Goal: Find contact information: Find contact information

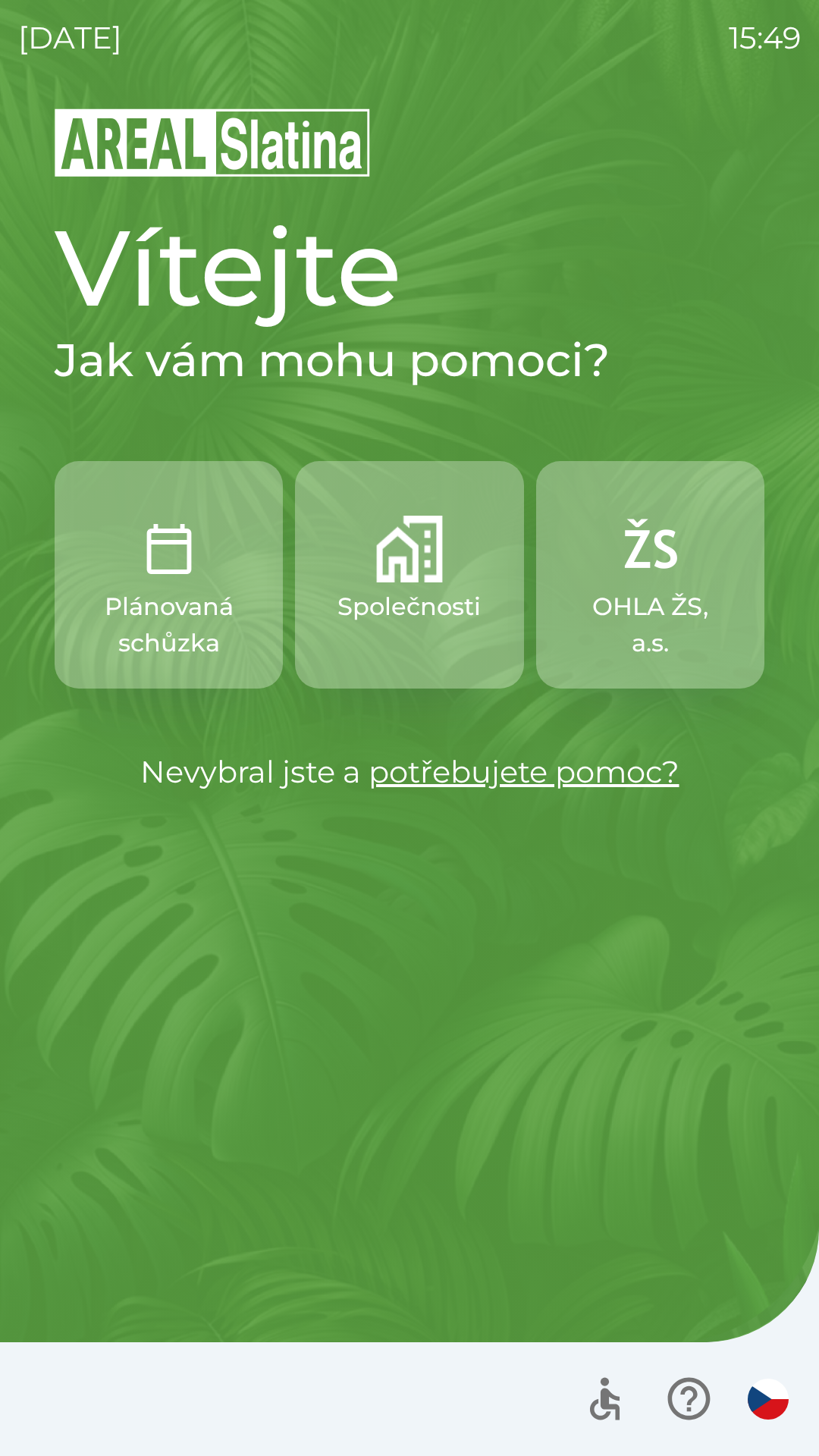
click at [378, 603] on p "Společnosti" at bounding box center [409, 607] width 143 height 37
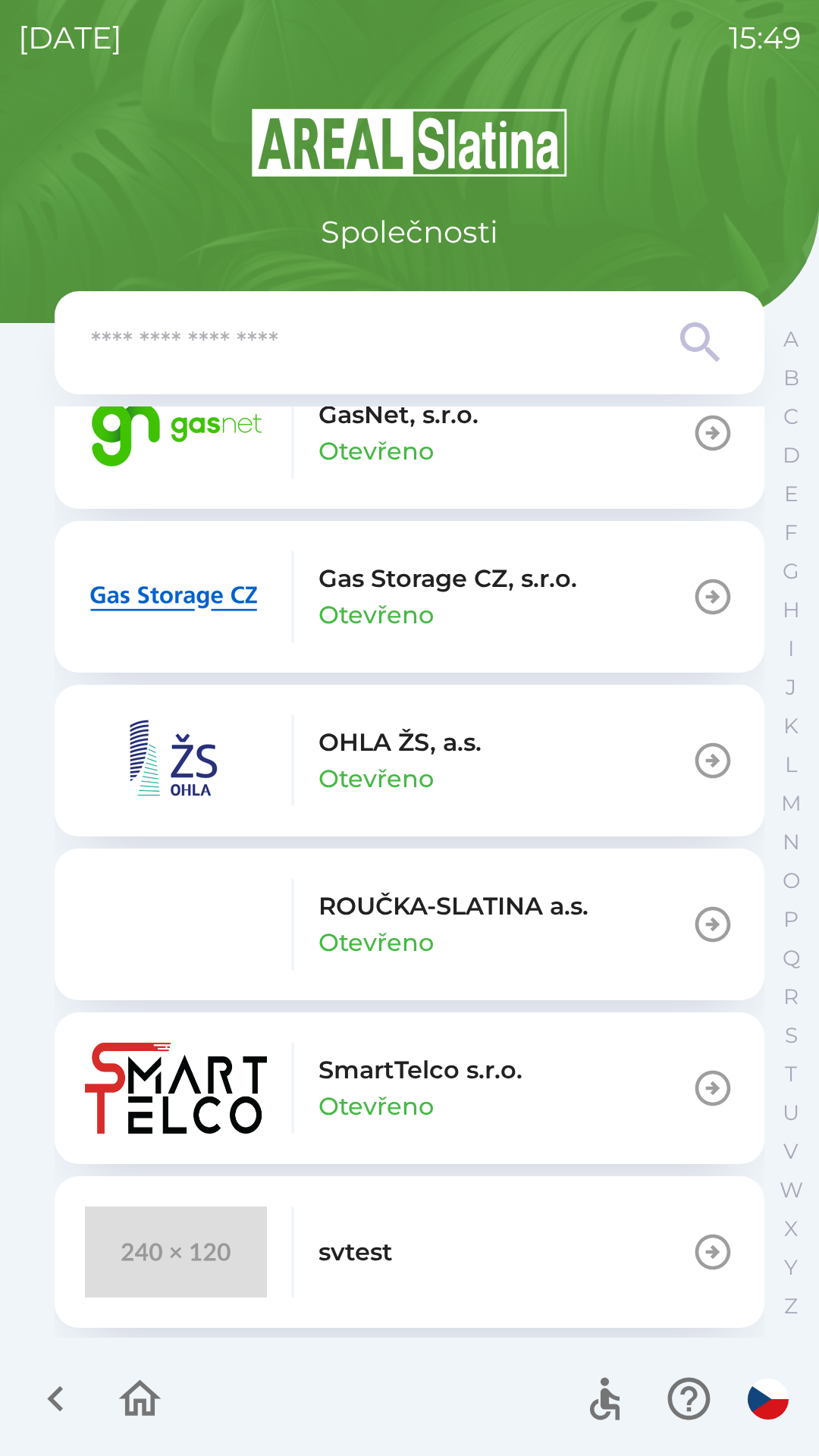
scroll to position [1386, 0]
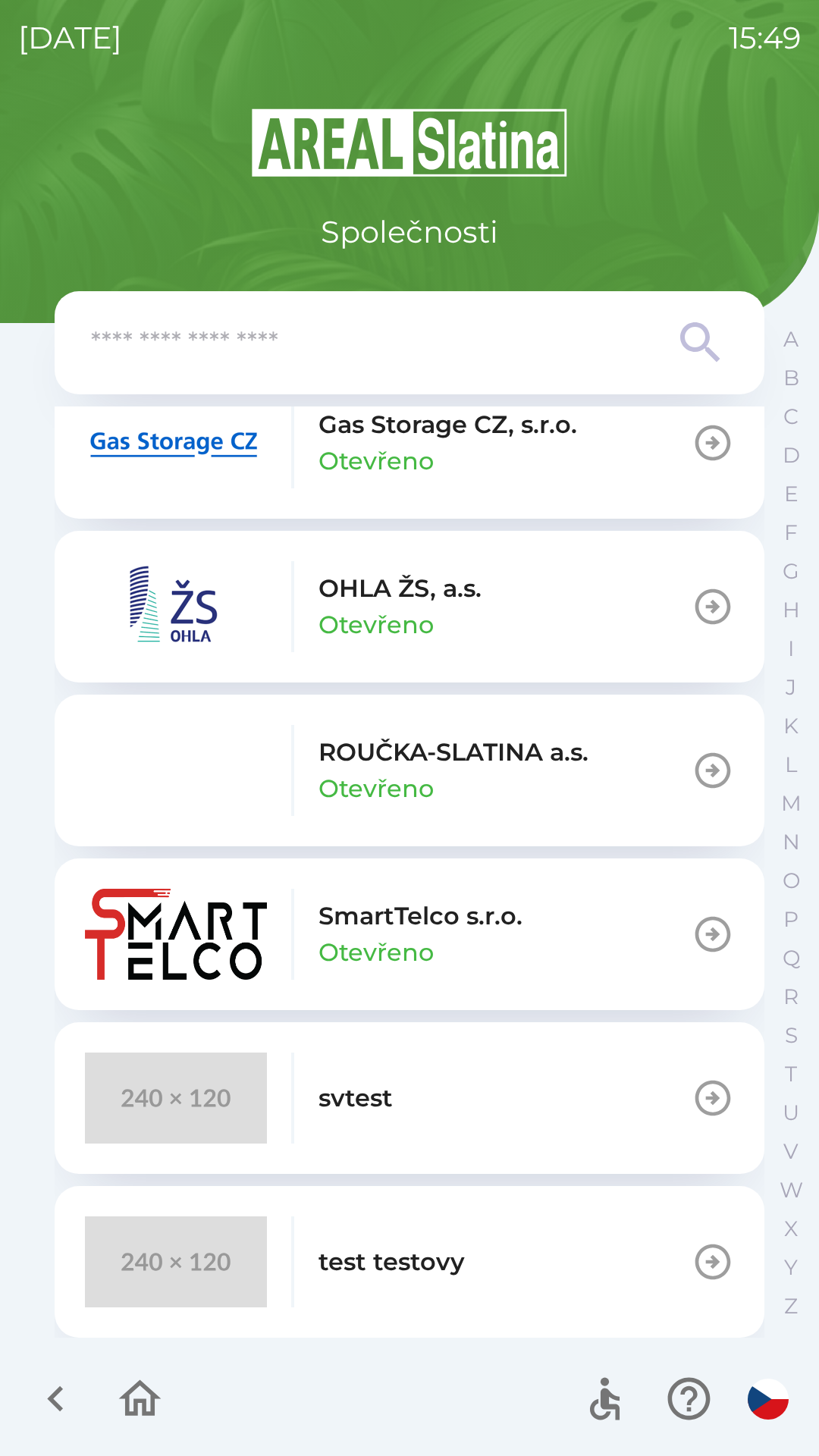
click at [525, 1063] on button "svtest" at bounding box center [410, 1098] width 710 height 152
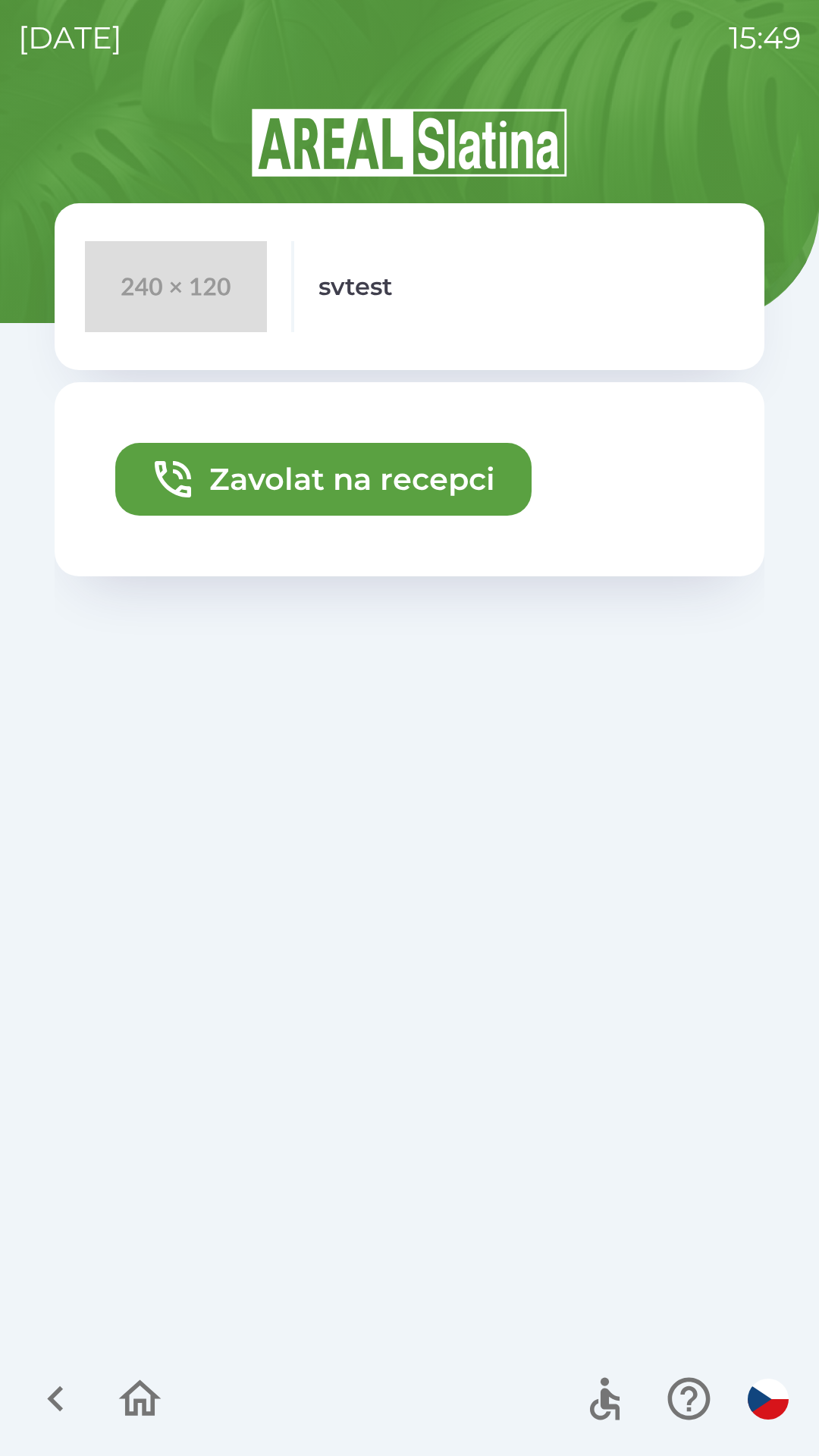
click at [440, 480] on button "Zavolat na recepci" at bounding box center [323, 479] width 416 height 72
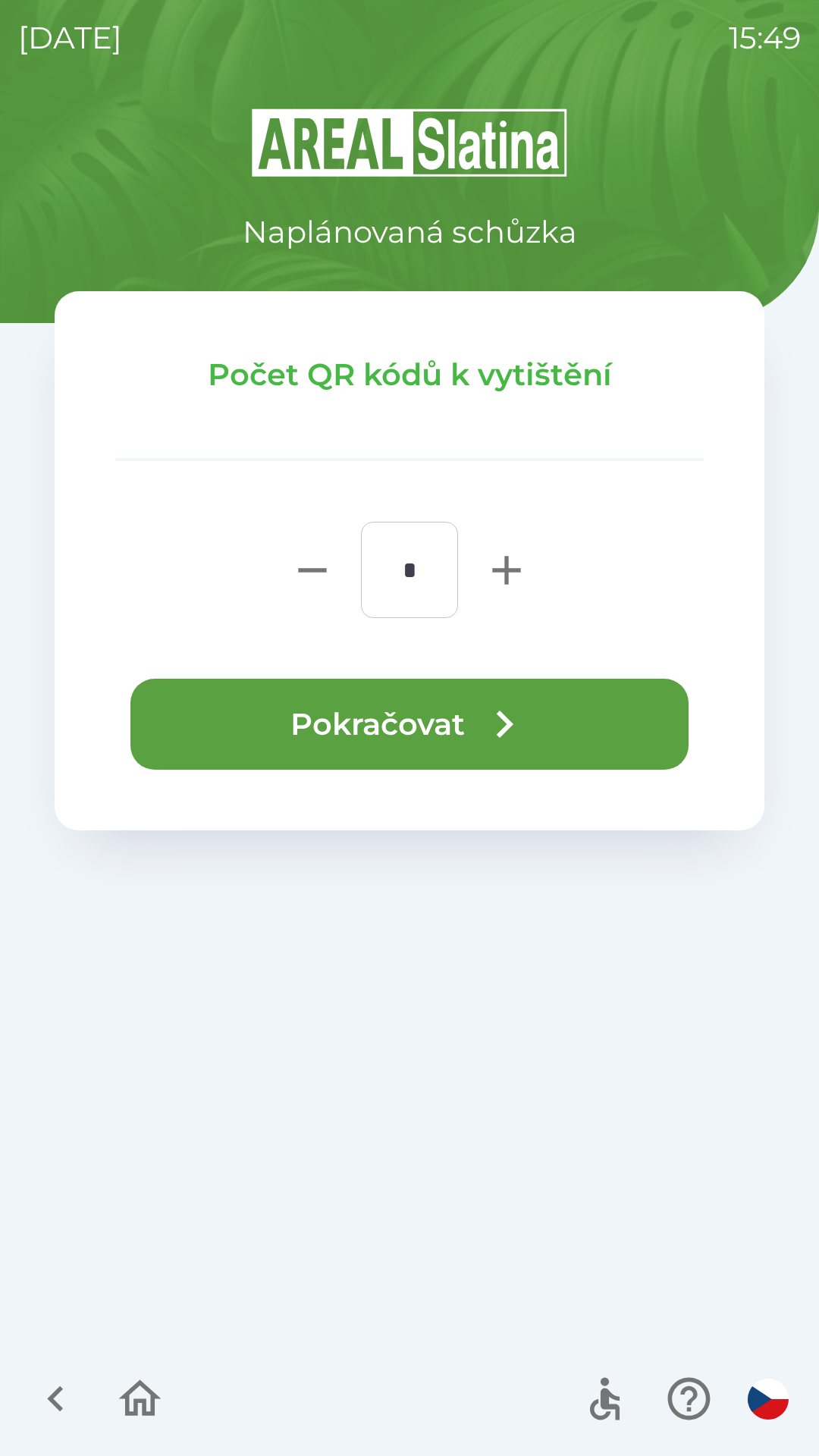
click at [519, 722] on icon "button" at bounding box center [504, 724] width 55 height 55
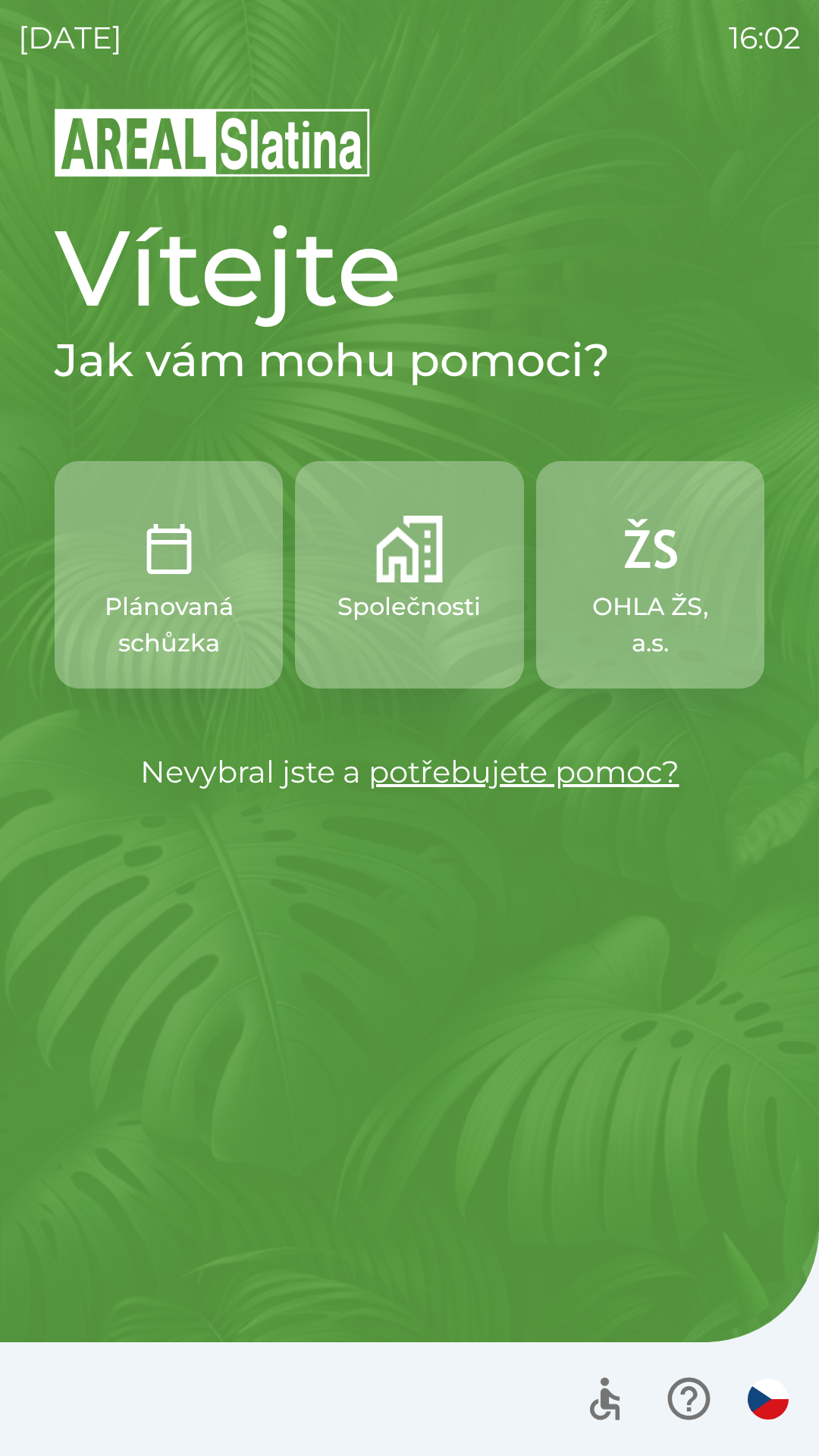
click at [355, 629] on button "Společnosti" at bounding box center [409, 575] width 228 height 227
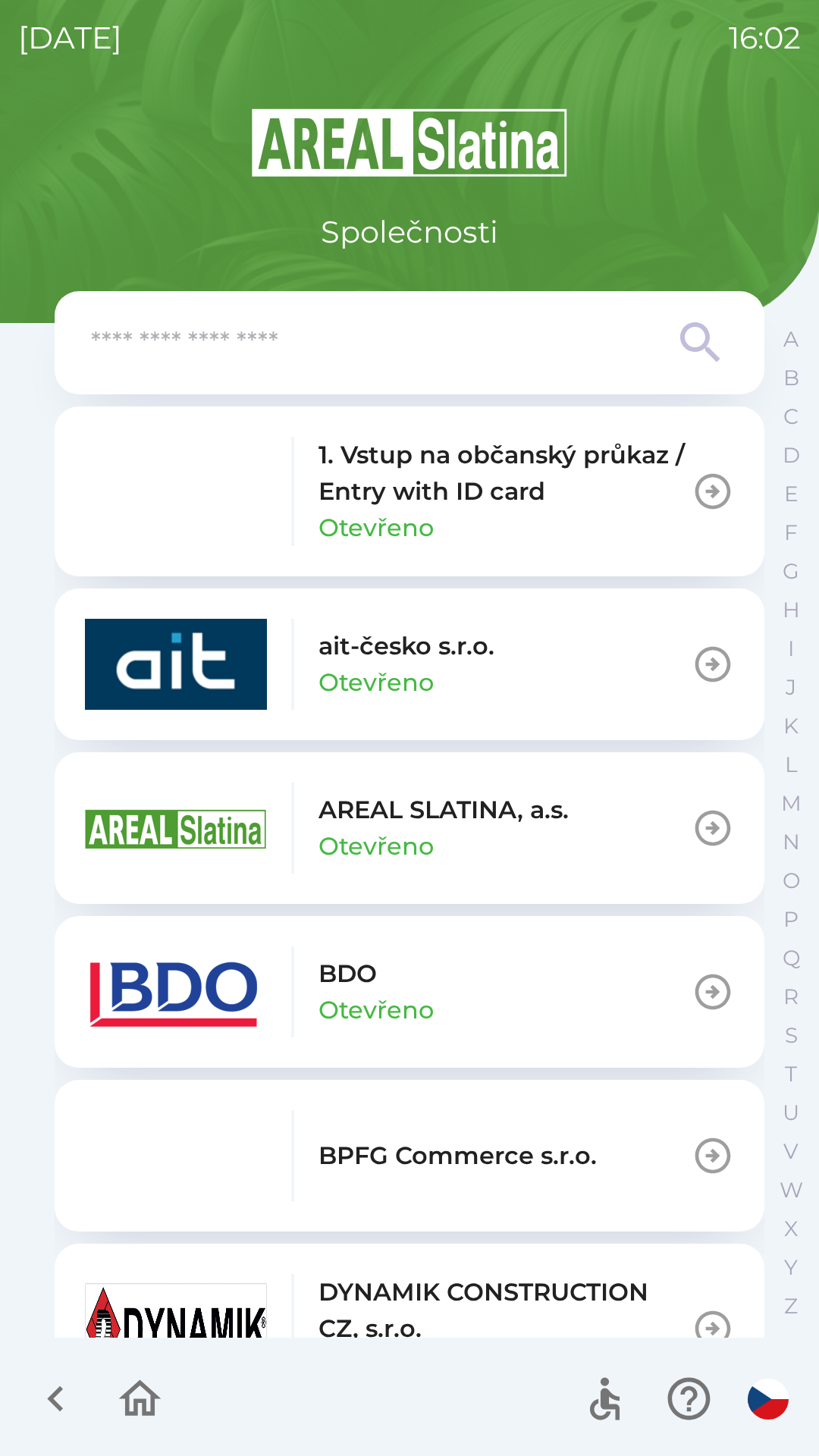
click at [555, 1037] on button "BDO Otevřeno" at bounding box center [410, 992] width 710 height 152
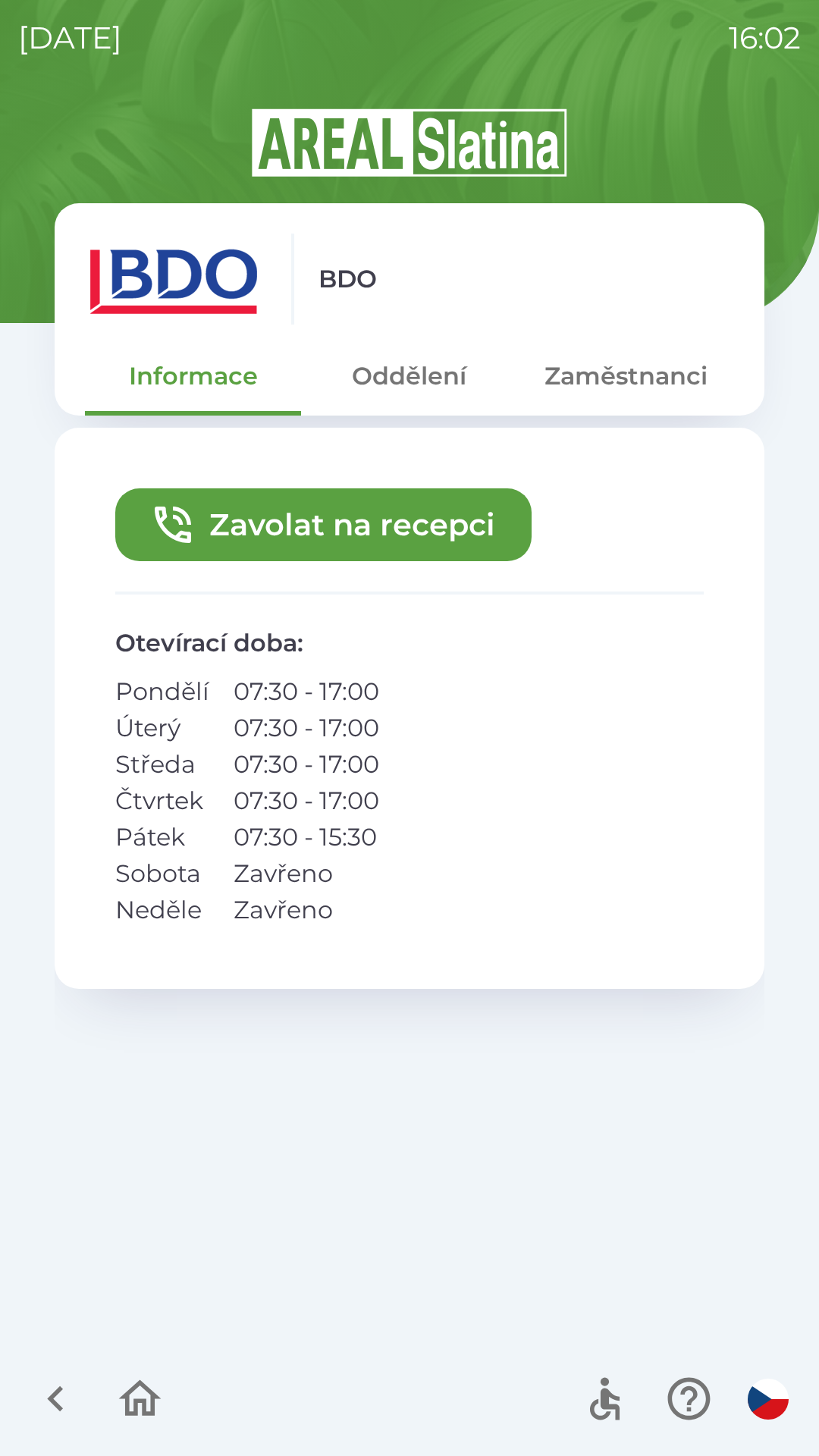
click at [43, 1391] on icon "button" at bounding box center [56, 1398] width 51 height 51
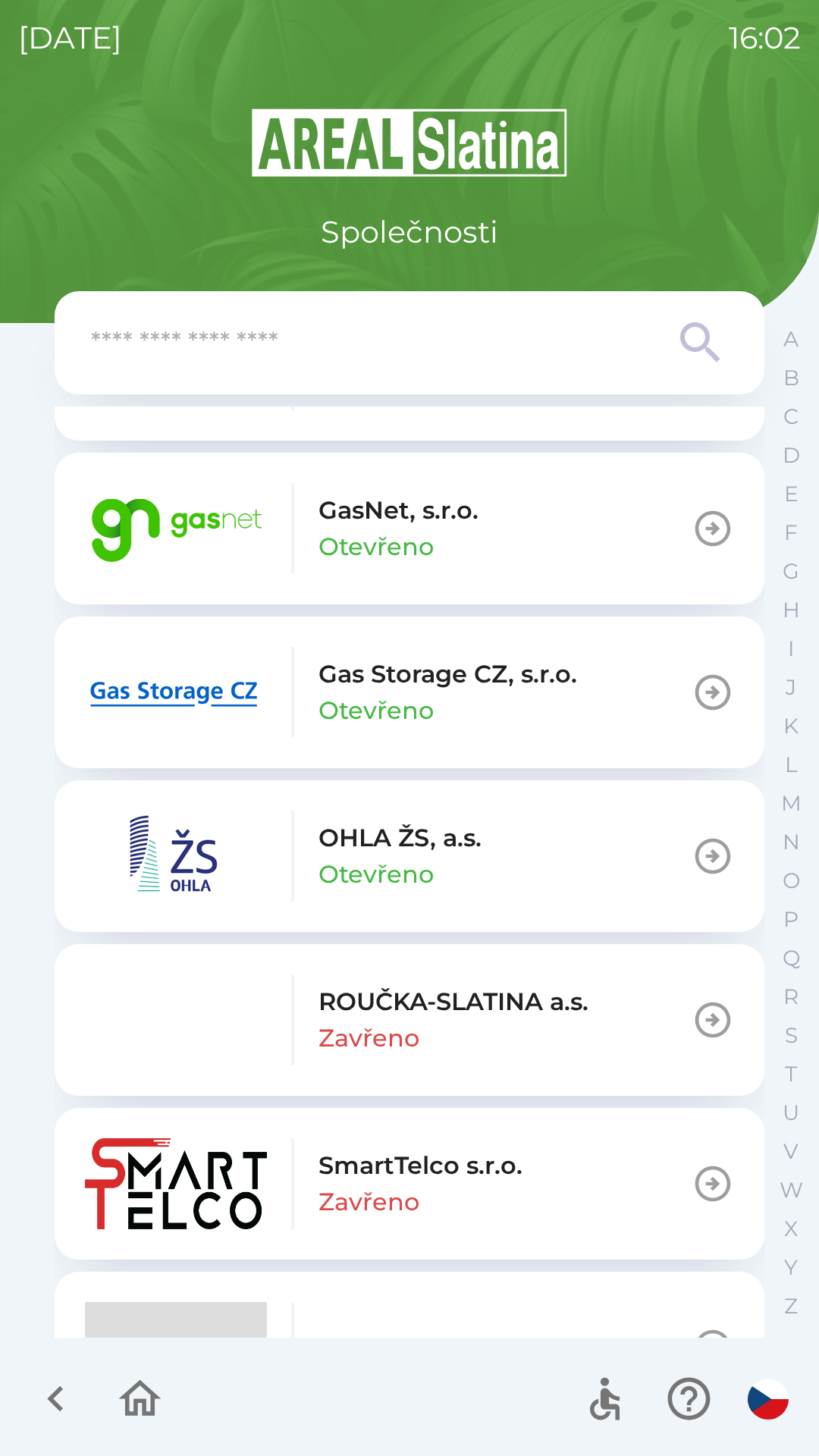
scroll to position [1386, 0]
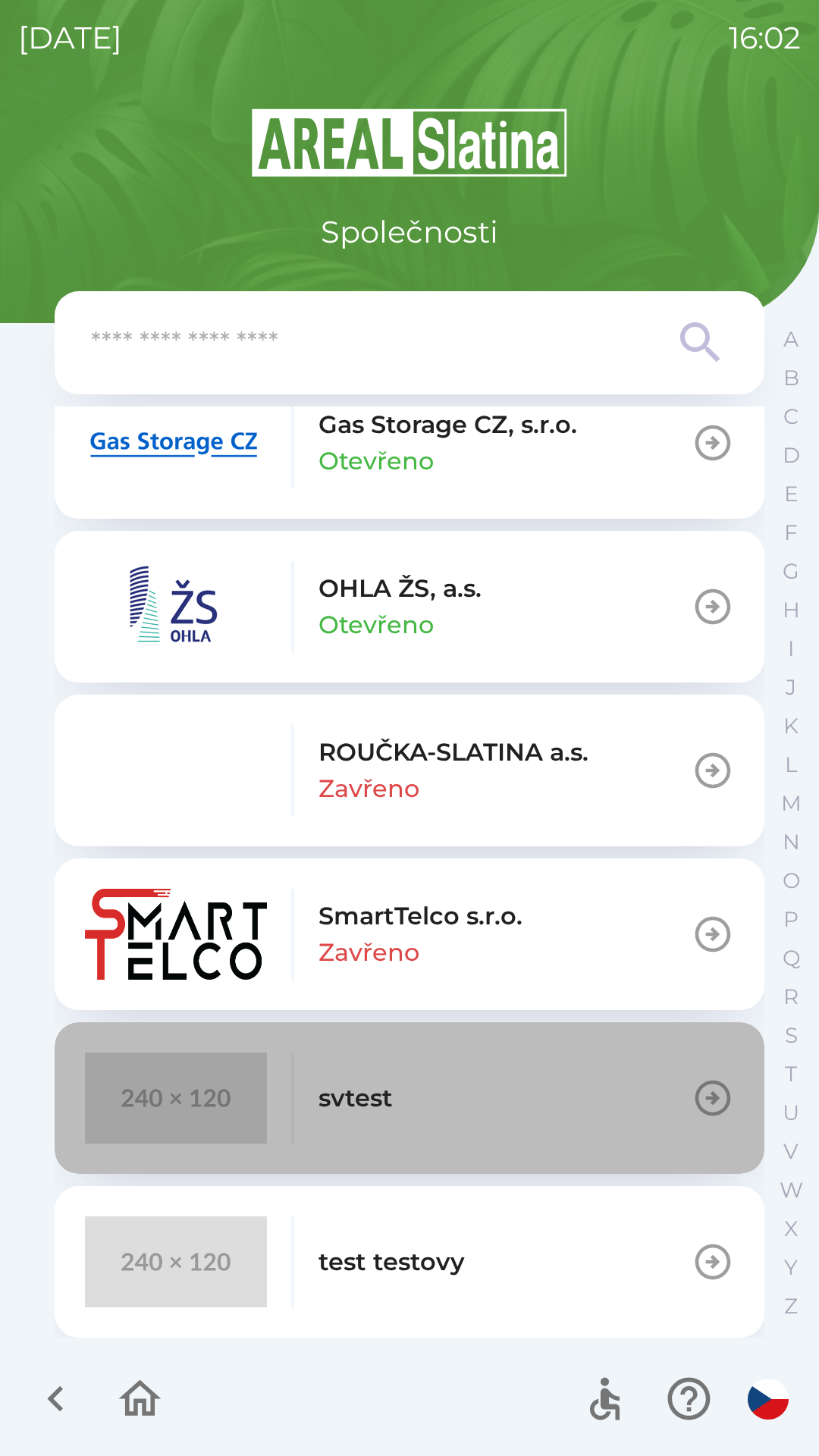
click at [494, 1087] on button "svtest" at bounding box center [410, 1098] width 710 height 152
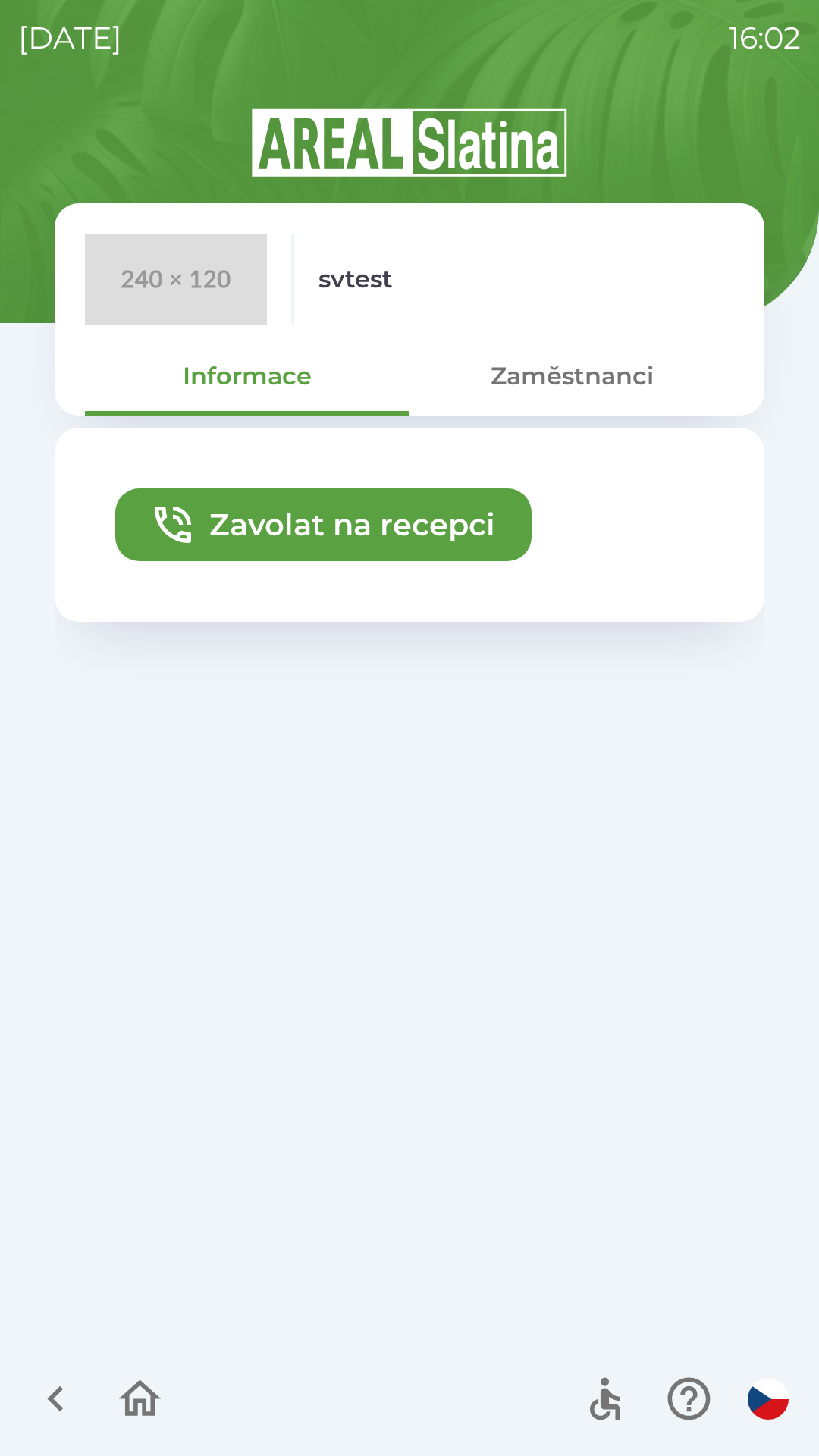
click at [447, 540] on button "Zavolat na recepci" at bounding box center [323, 524] width 416 height 72
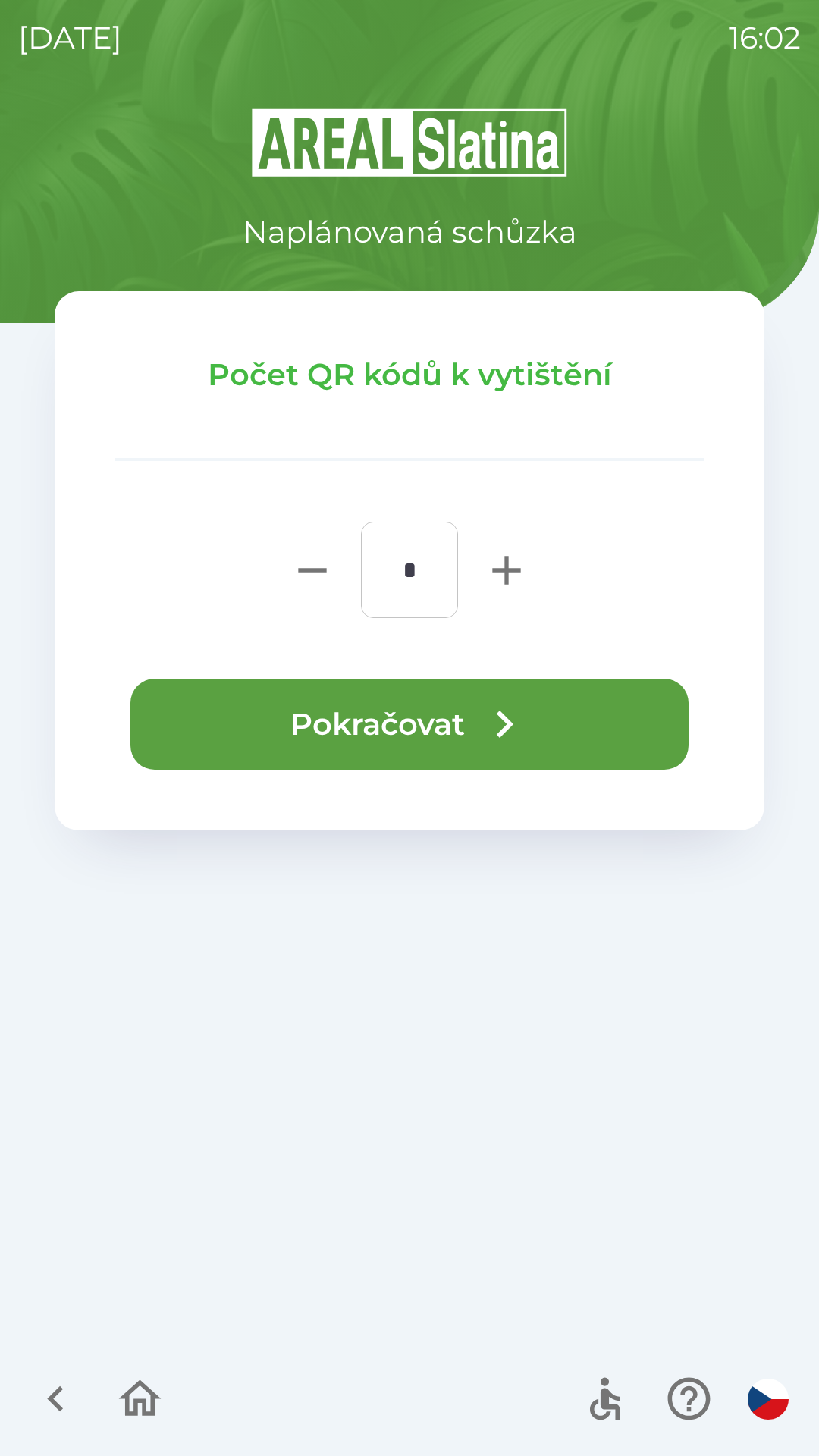
click at [465, 728] on button "Pokračovat" at bounding box center [409, 724] width 558 height 91
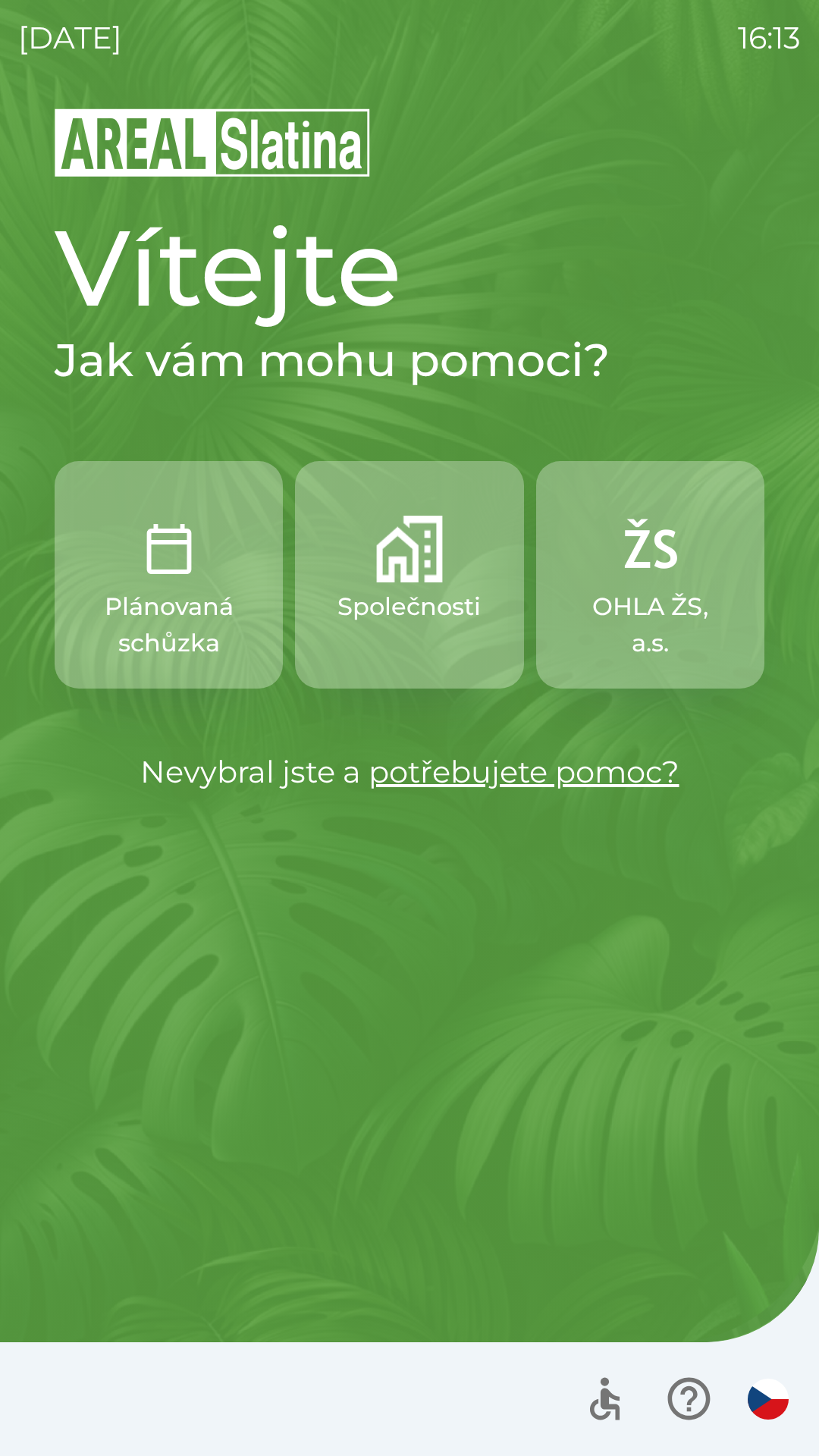
click at [167, 599] on p "Plánovaná schůzka" at bounding box center [169, 624] width 155 height 72
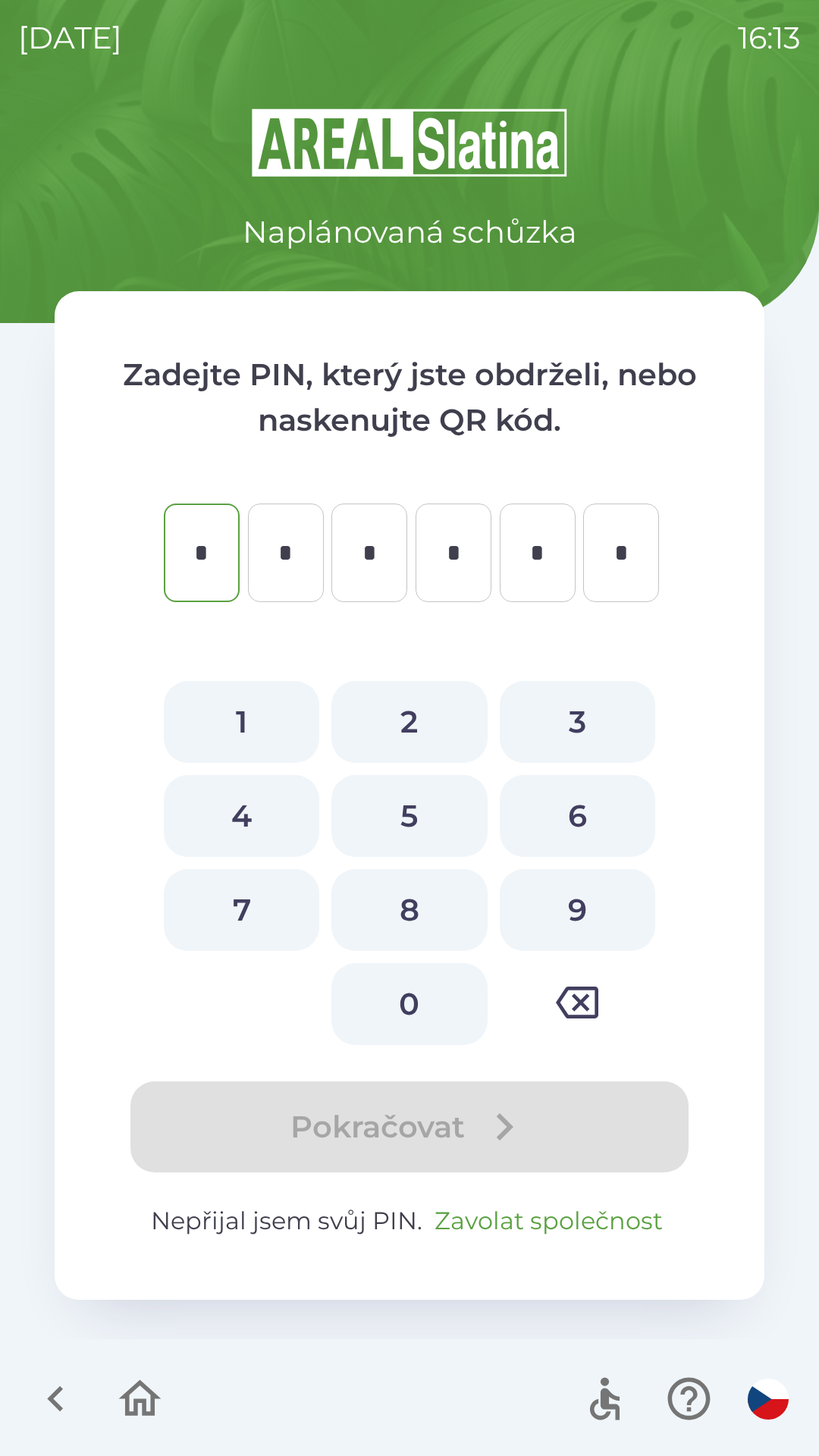
click at [489, 1225] on button "Zavolat společnost" at bounding box center [548, 1221] width 240 height 37
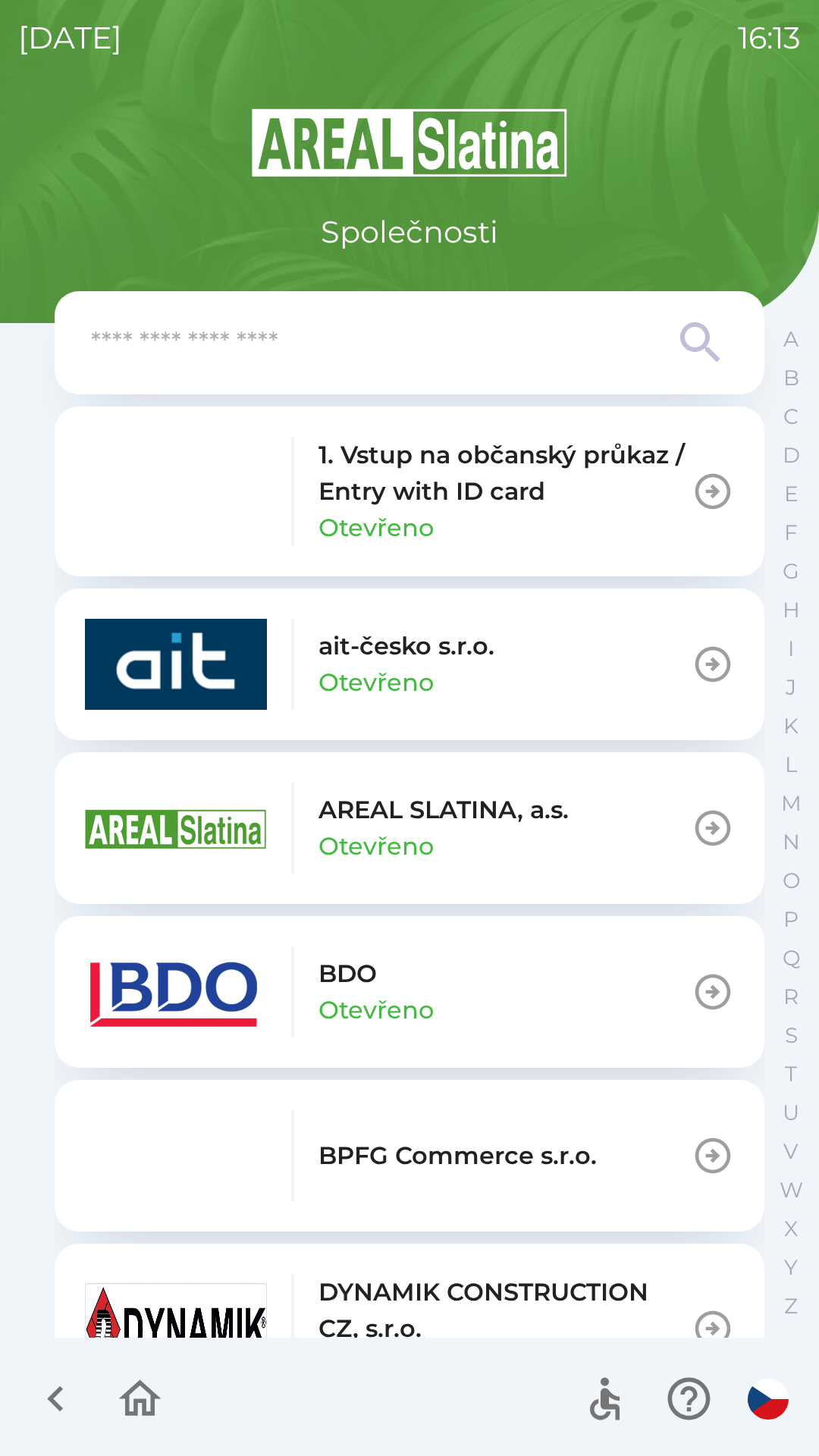
click at [353, 991] on p "BDO" at bounding box center [348, 974] width 58 height 37
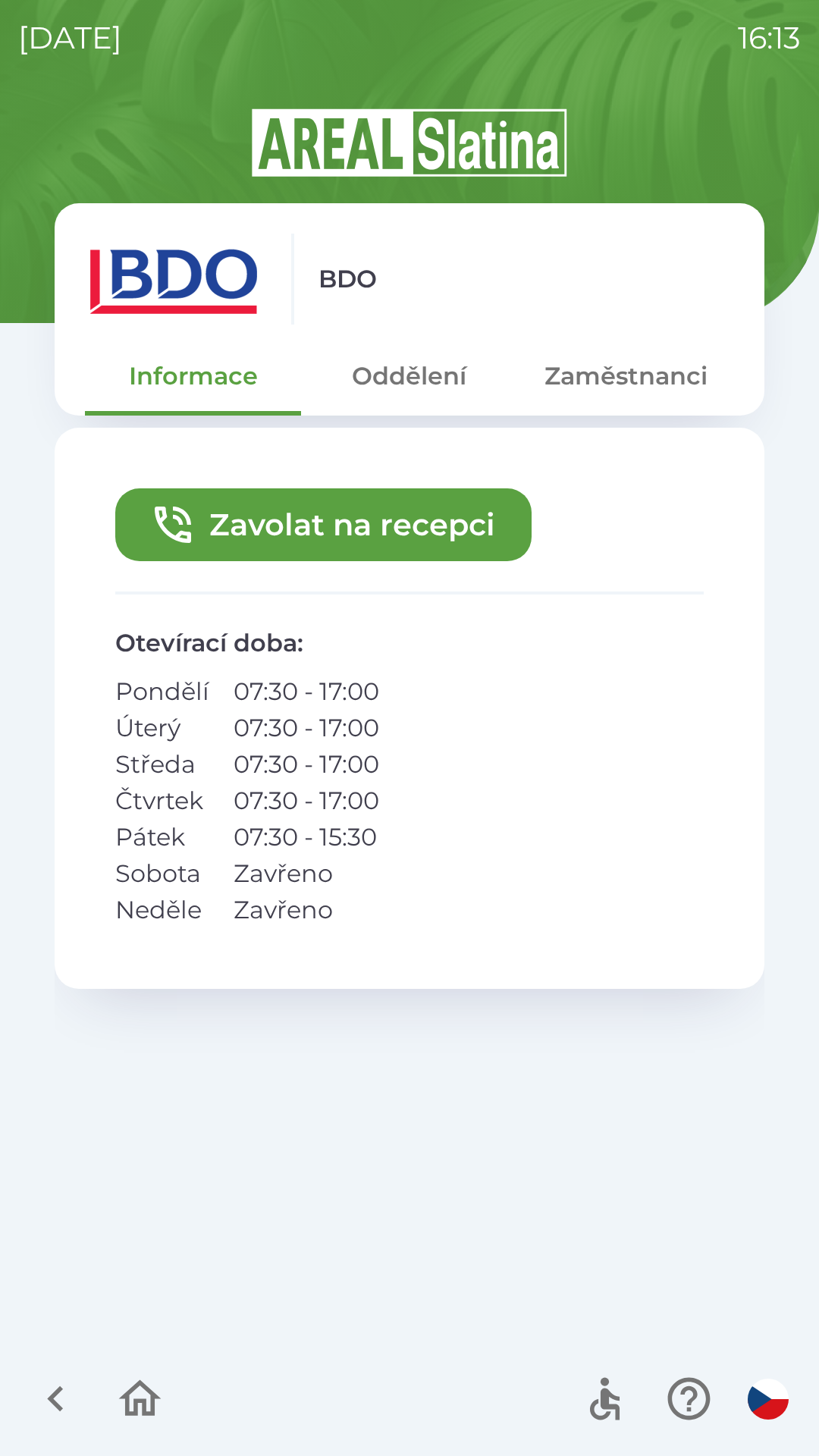
click at [338, 544] on button "Zavolat na recepci" at bounding box center [323, 524] width 416 height 72
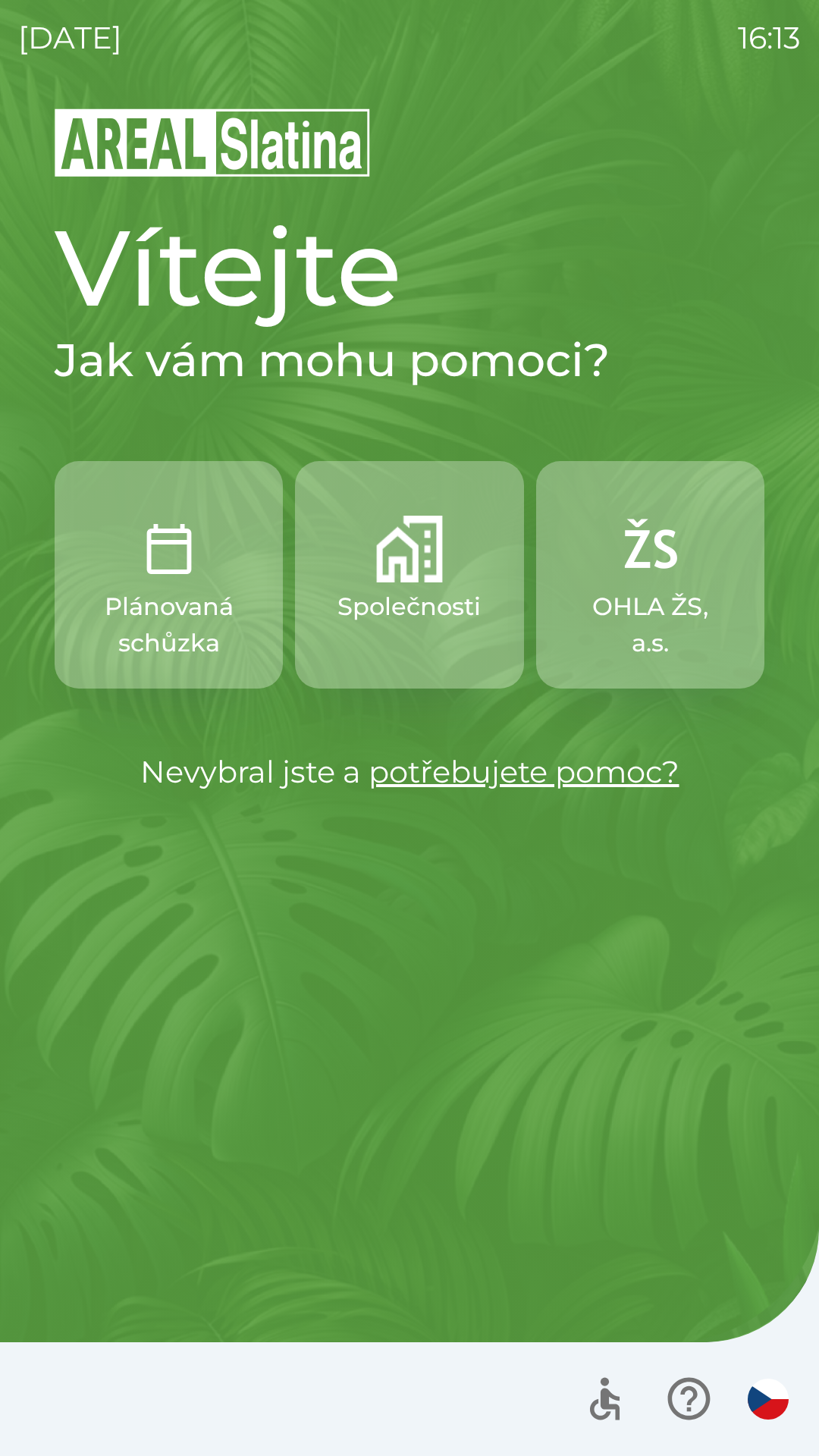
click at [380, 628] on button "Společnosti" at bounding box center [409, 575] width 228 height 227
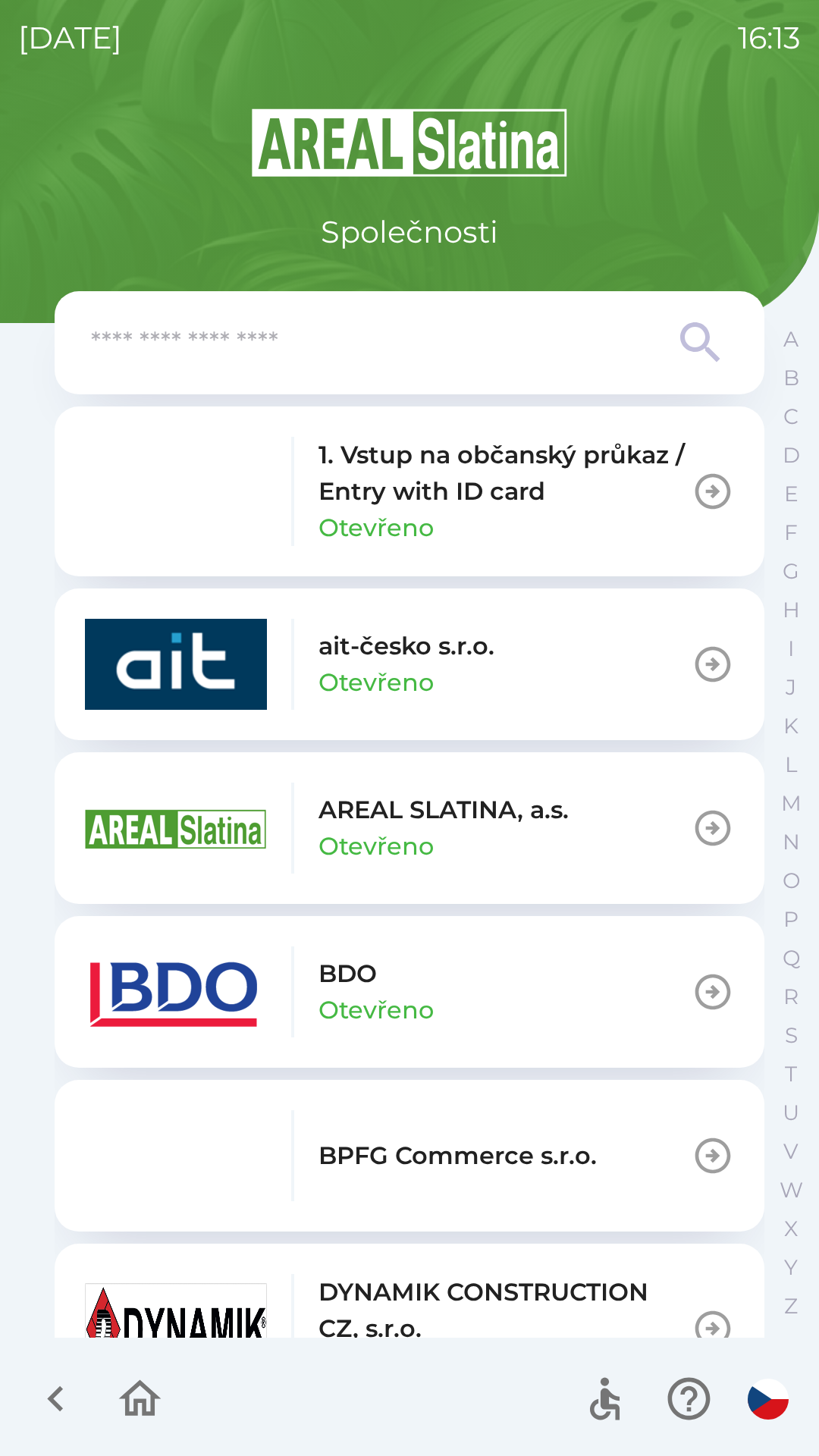
click at [195, 976] on img "button" at bounding box center [176, 992] width 182 height 91
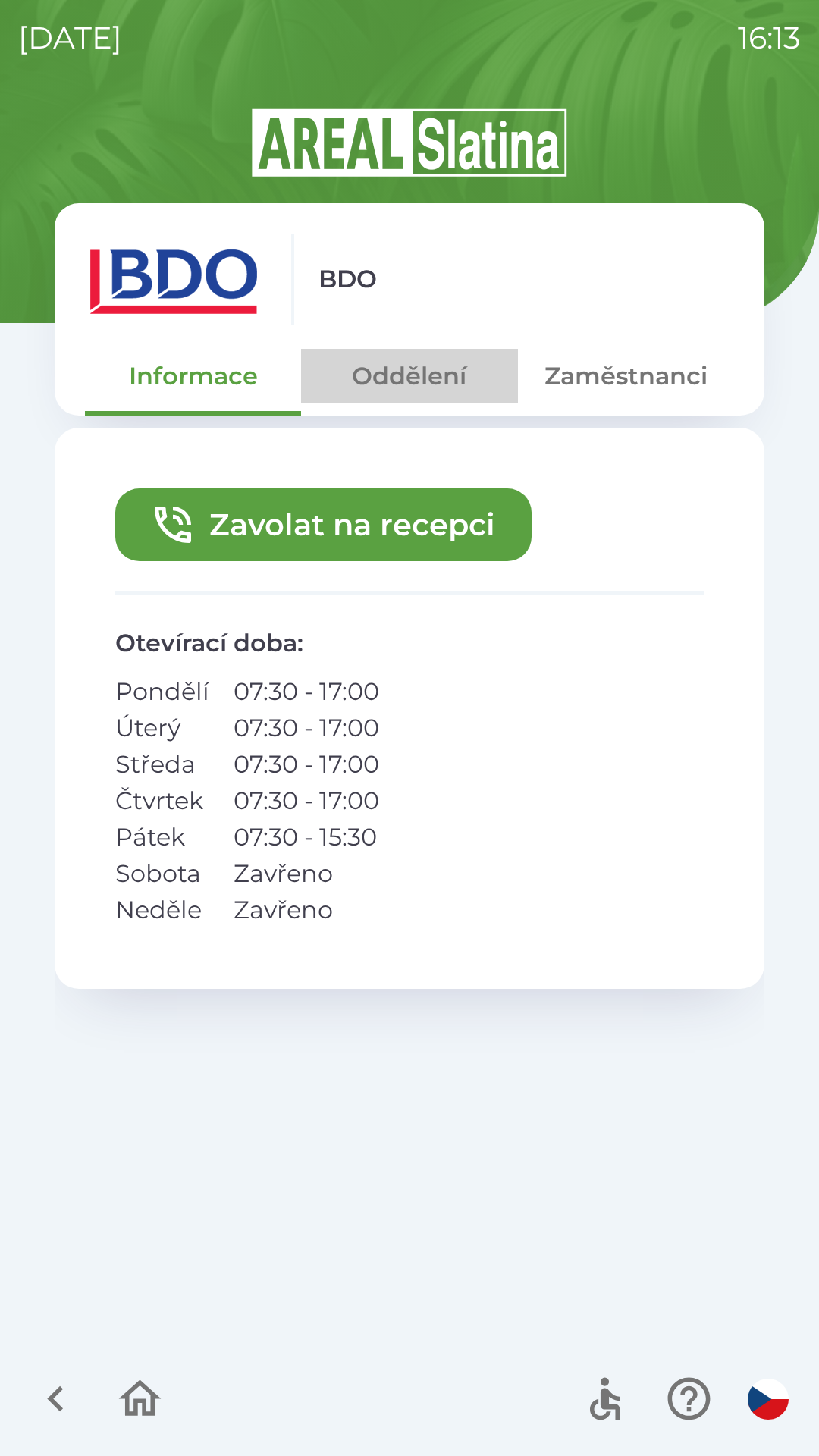
click at [417, 389] on button "Oddělení" at bounding box center [409, 376] width 216 height 55
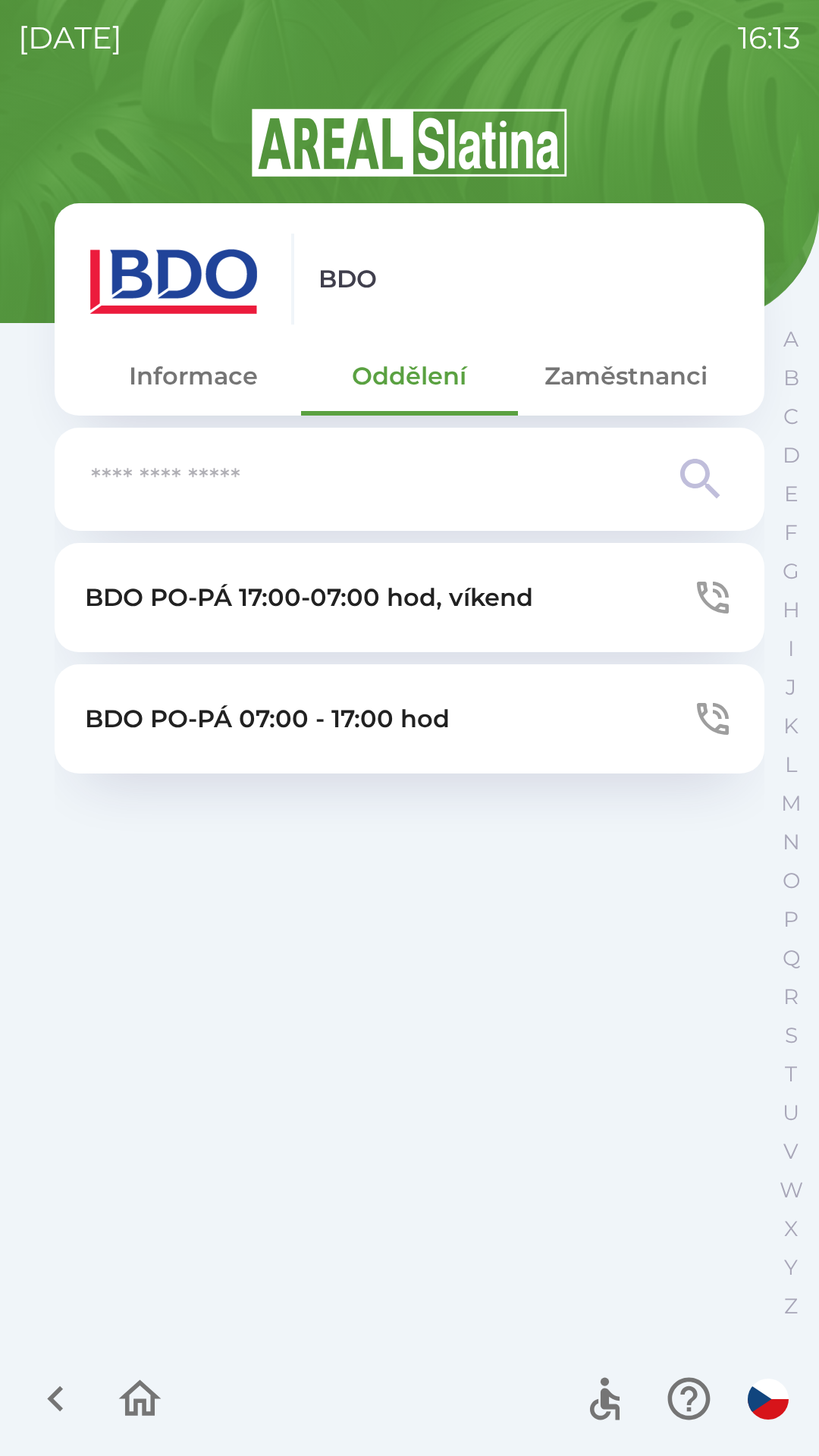
click at [216, 464] on input "text" at bounding box center [379, 480] width 576 height 42
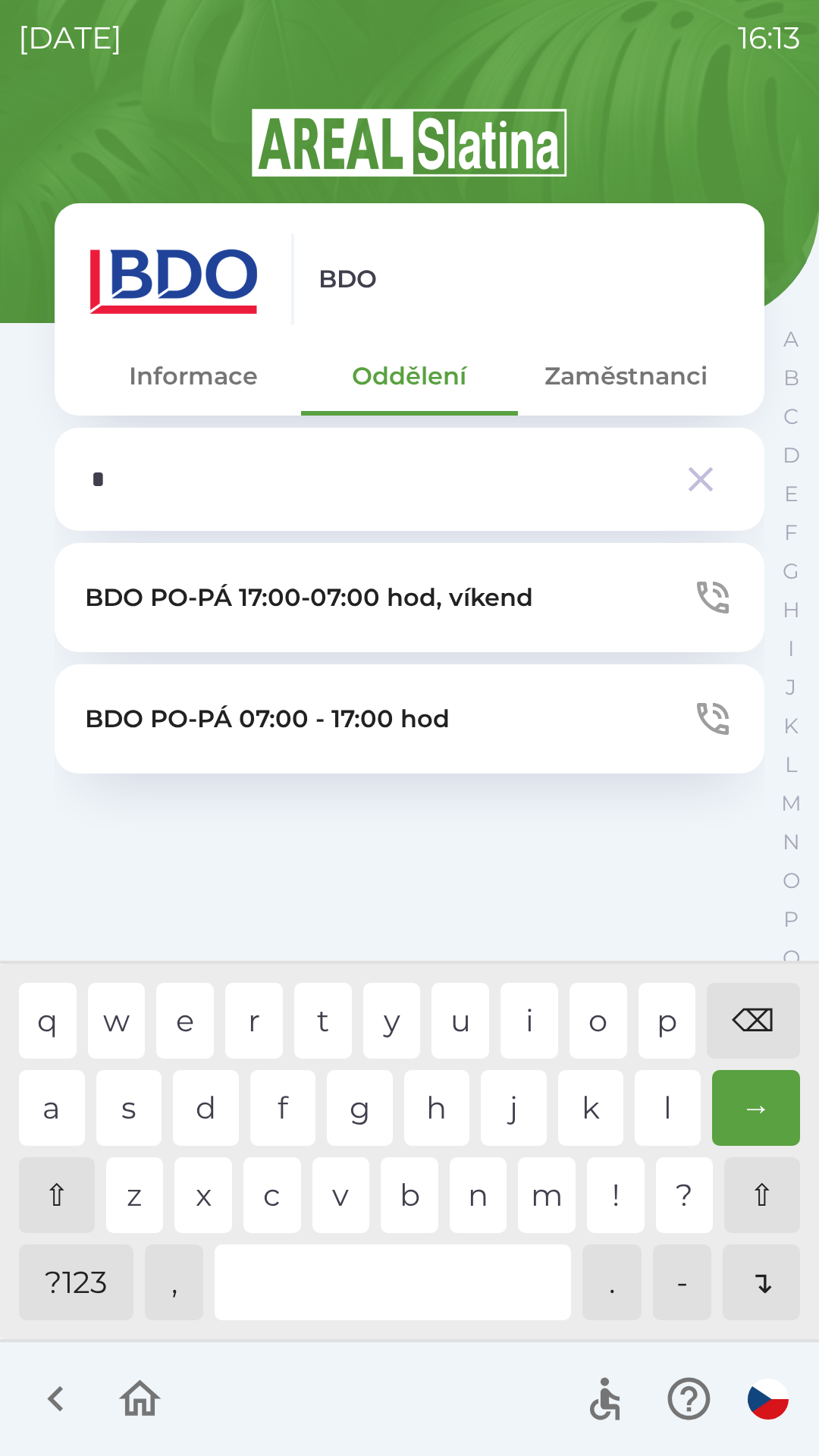
click at [657, 1109] on div "l" at bounding box center [668, 1108] width 66 height 76
type input "***"
click at [351, 1114] on div "g" at bounding box center [360, 1108] width 66 height 76
click at [686, 485] on icon "button" at bounding box center [700, 479] width 43 height 43
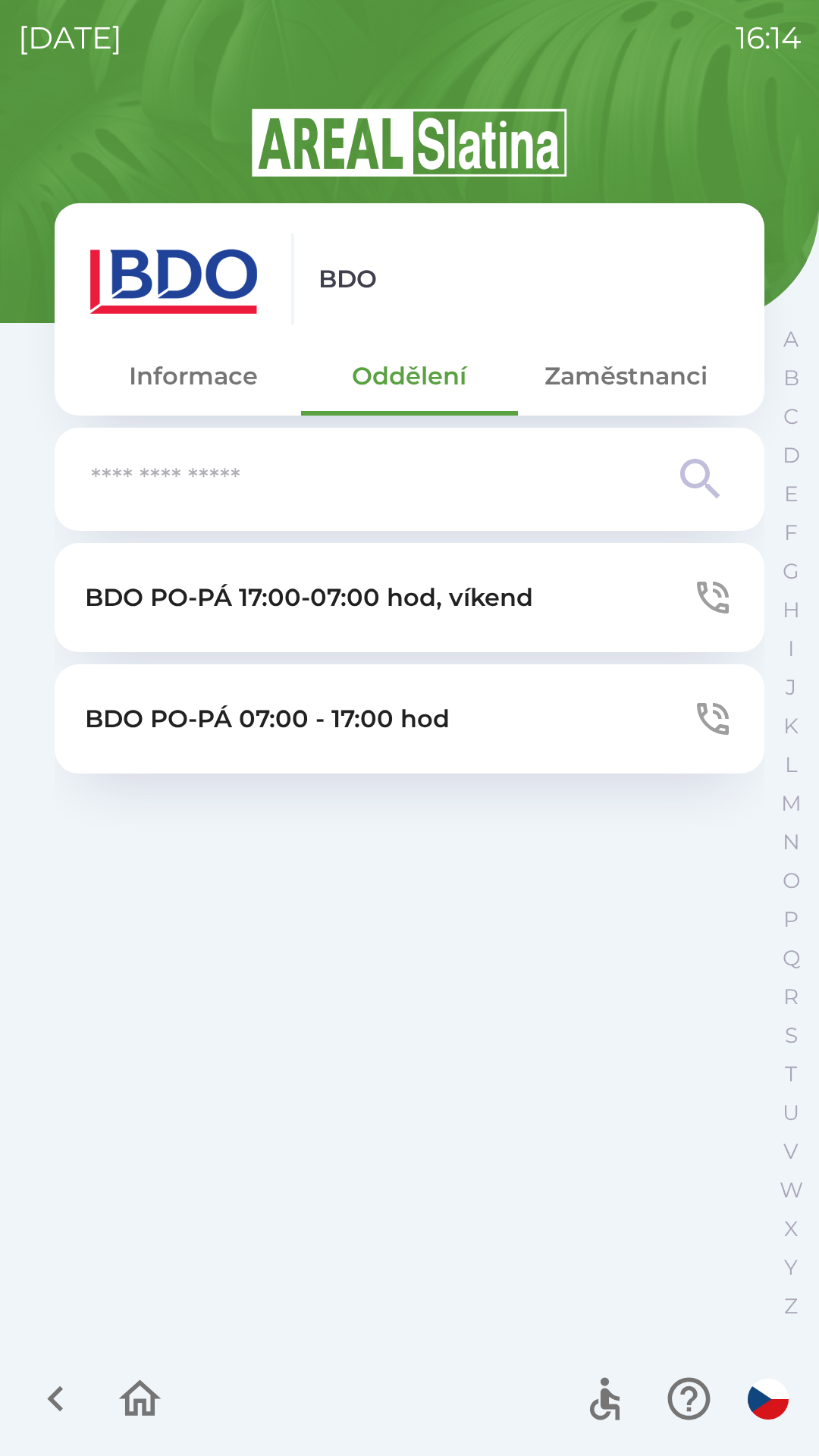
click at [172, 383] on button "Informace" at bounding box center [192, 376] width 216 height 55
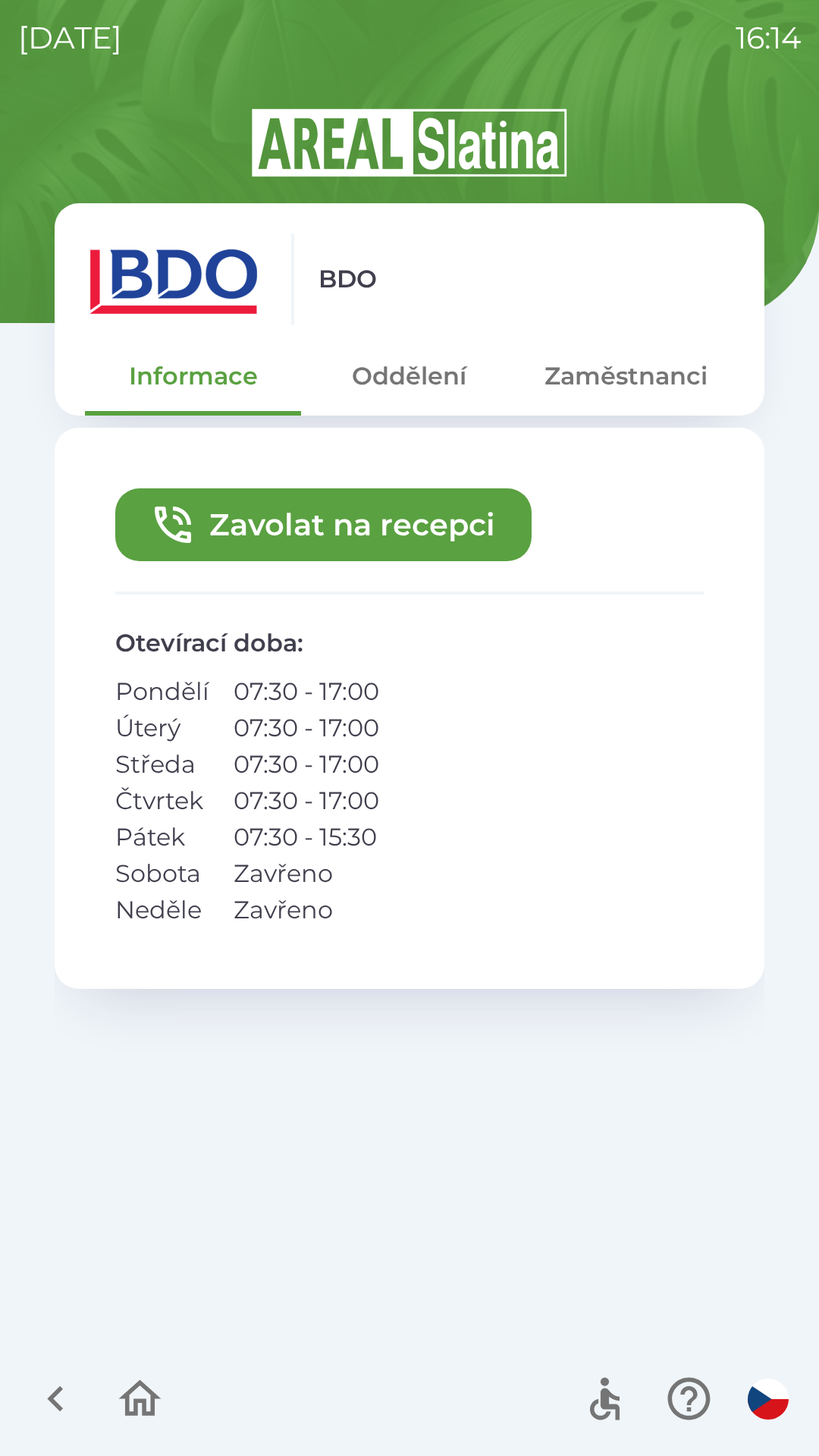
click at [260, 536] on button "Zavolat na recepci" at bounding box center [323, 524] width 416 height 72
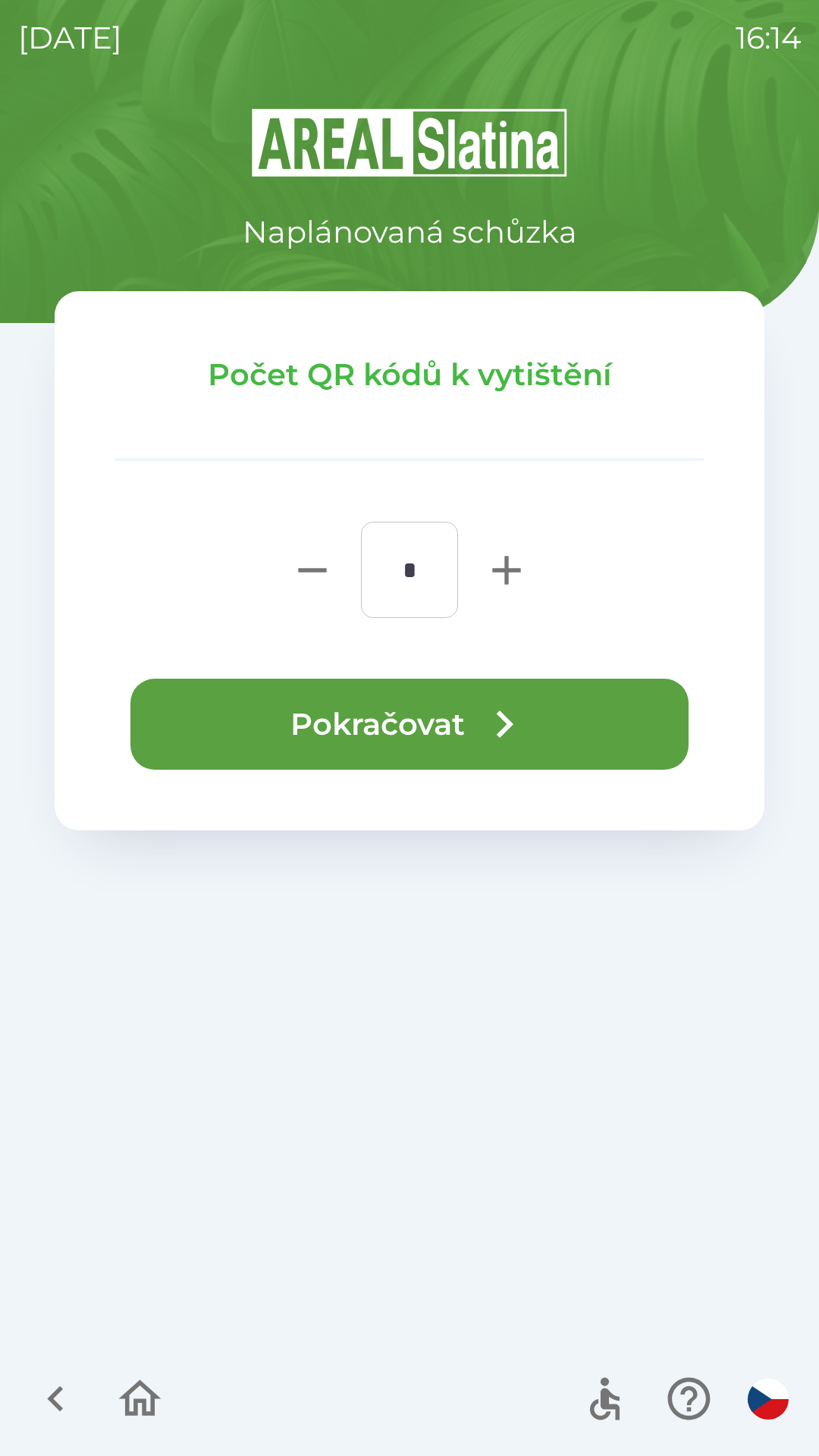
click at [379, 728] on button "Pokračovat" at bounding box center [409, 724] width 558 height 91
